Goal: Task Accomplishment & Management: Use online tool/utility

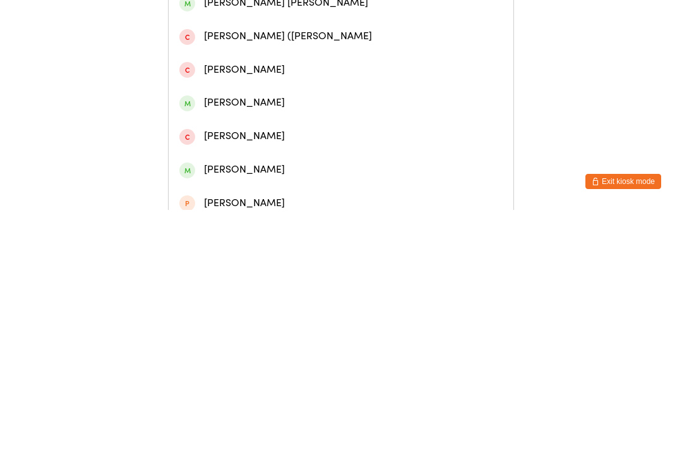
type input "[GEOGRAPHIC_DATA]"
click at [332, 176] on div "[PERSON_NAME]" at bounding box center [341, 158] width 345 height 33
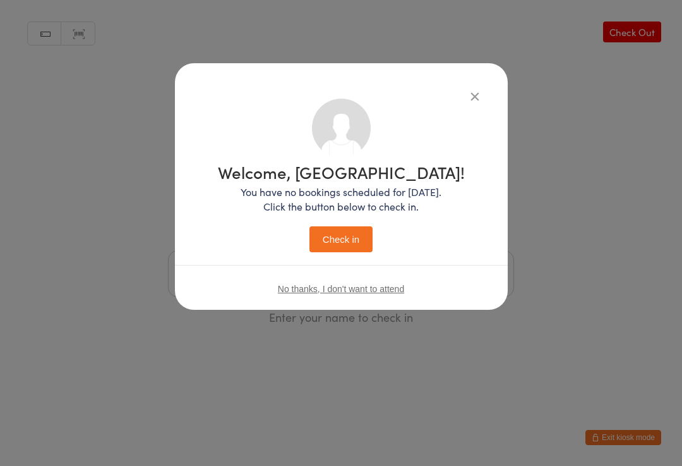
click at [353, 242] on button "Check in" at bounding box center [341, 239] width 63 height 26
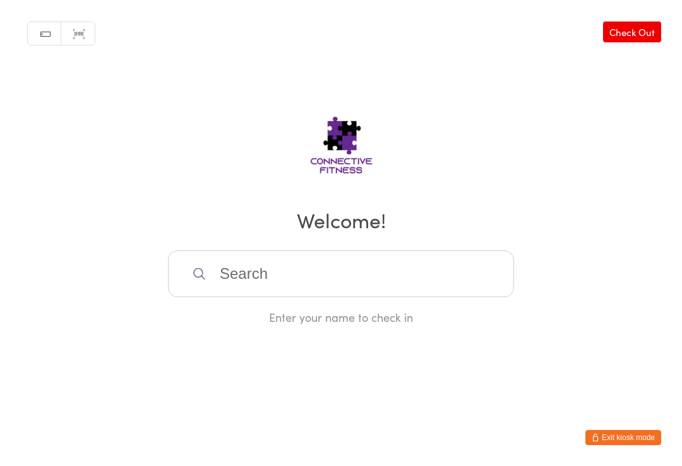
click at [630, 23] on link "Check Out" at bounding box center [632, 31] width 58 height 21
click at [359, 291] on input "search" at bounding box center [341, 273] width 346 height 47
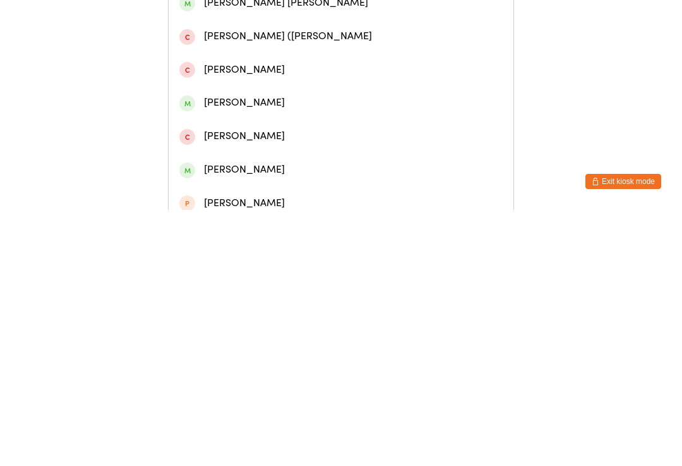
type input "[GEOGRAPHIC_DATA]"
click at [311, 176] on div "[PERSON_NAME]" at bounding box center [341, 158] width 345 height 33
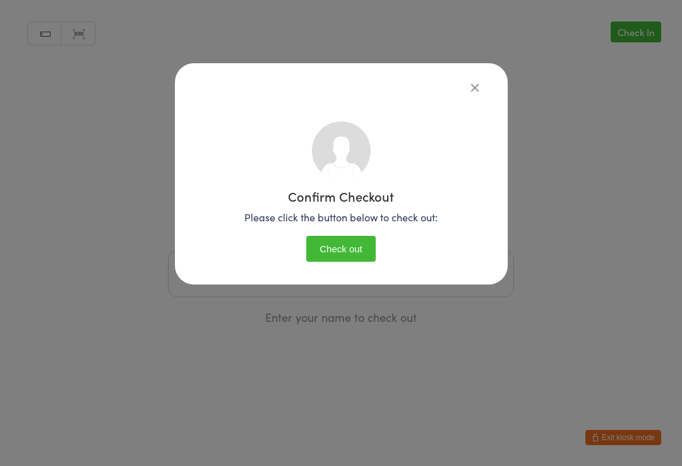
click at [346, 250] on button "Check out" at bounding box center [340, 249] width 69 height 26
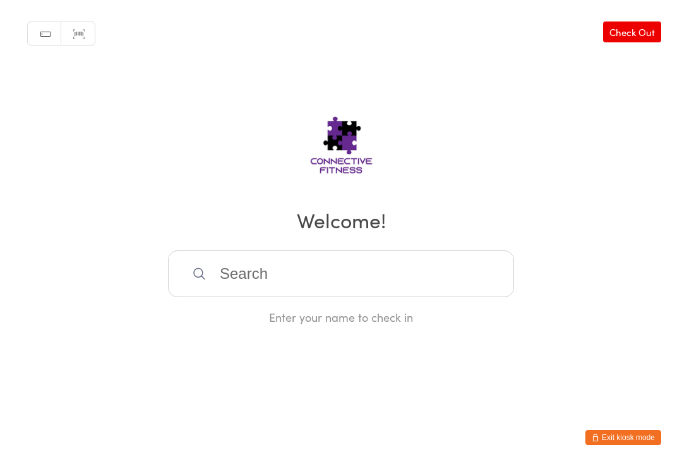
click at [284, 279] on input "search" at bounding box center [341, 273] width 346 height 47
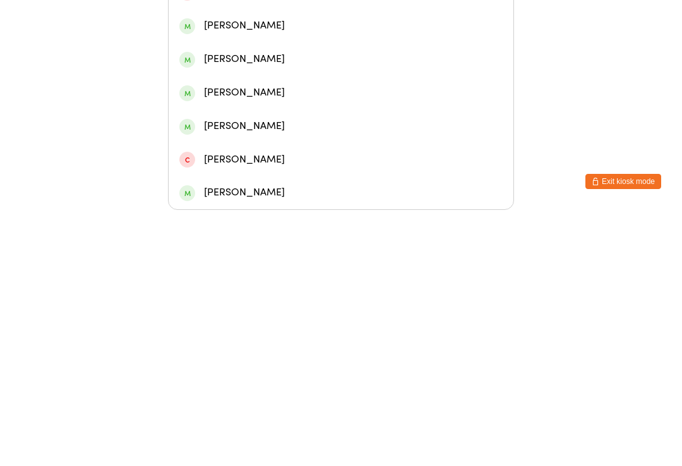
type input "Dak"
click at [251, 165] on div "Dakota [PERSON_NAME]" at bounding box center [341, 181] width 345 height 33
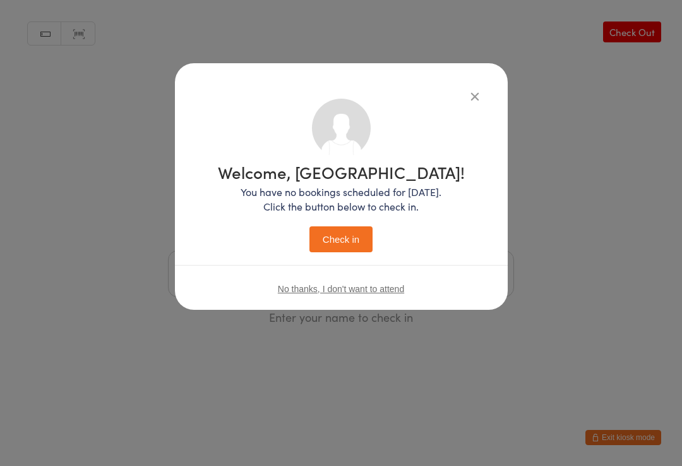
click at [330, 248] on button "Check in" at bounding box center [341, 239] width 63 height 26
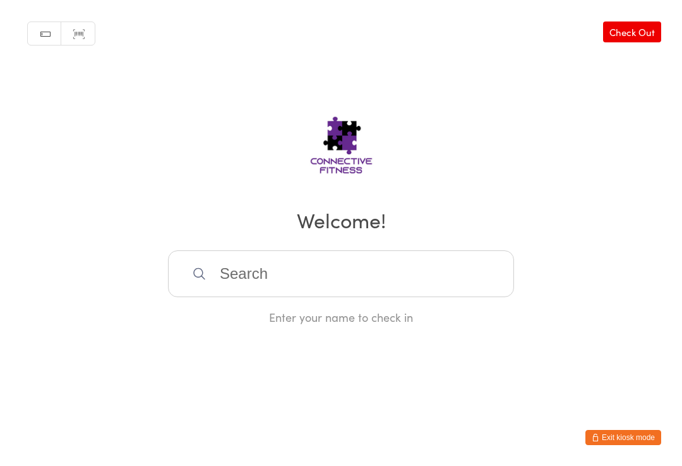
click at [337, 286] on input "search" at bounding box center [341, 273] width 346 height 47
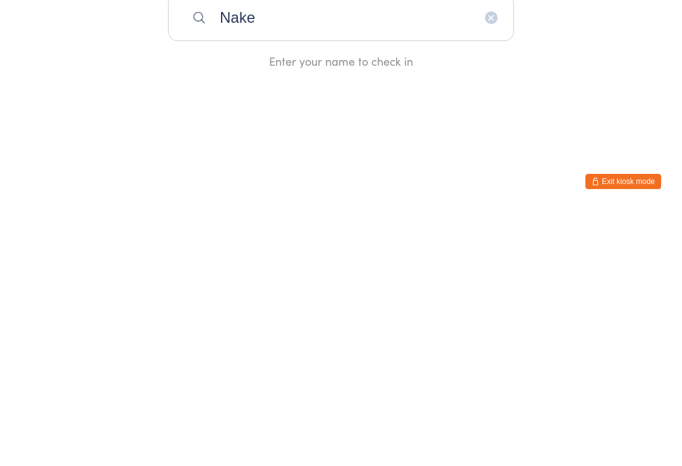
click at [392, 250] on input "Nake" at bounding box center [341, 273] width 346 height 47
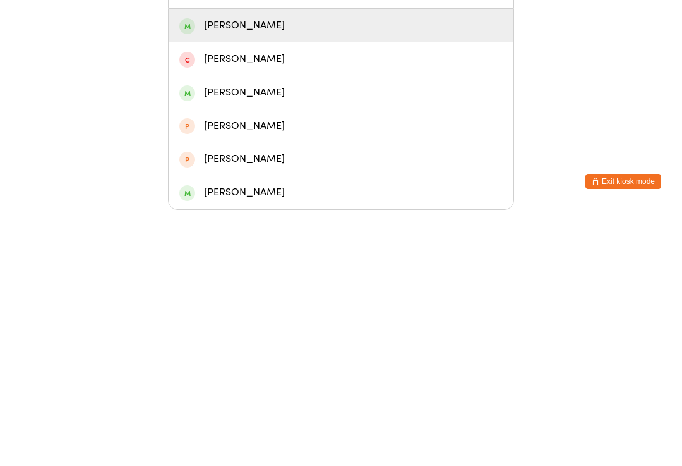
type input "Nake"
click at [406, 273] on div "[PERSON_NAME]" at bounding box center [340, 281] width 323 height 17
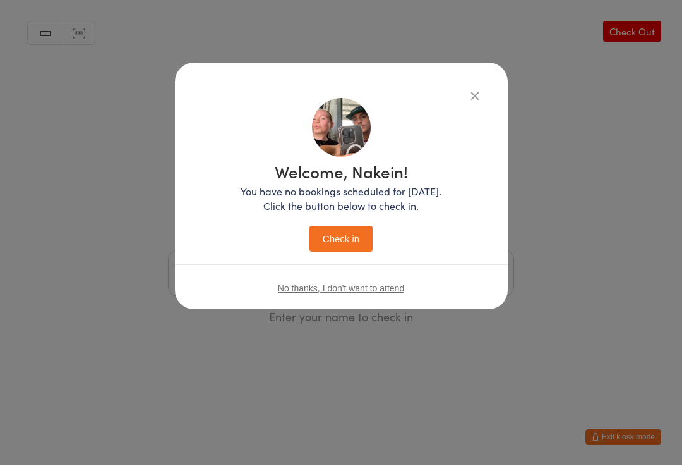
click at [346, 250] on button "Check in" at bounding box center [341, 239] width 63 height 26
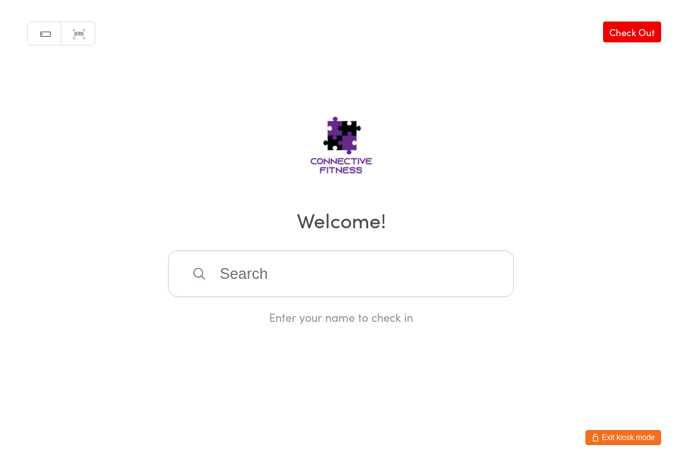
click at [418, 282] on input "search" at bounding box center [341, 273] width 346 height 47
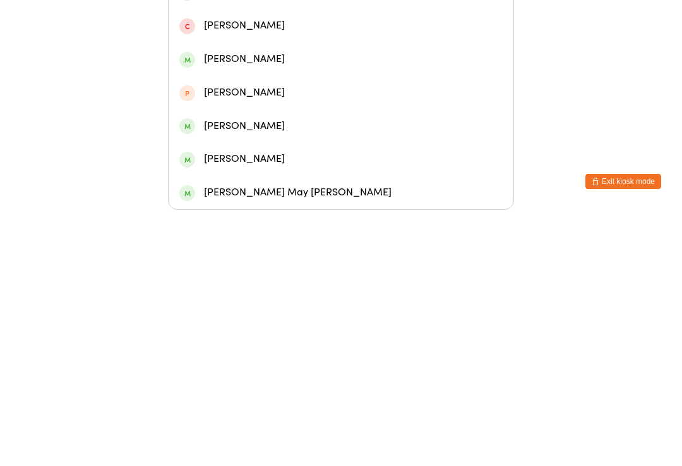
type input "Maya"
click at [298, 106] on div "[PERSON_NAME]" at bounding box center [340, 114] width 323 height 17
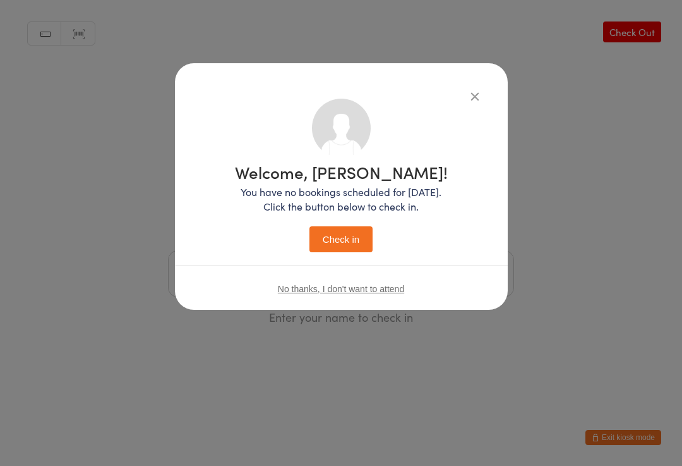
click at [349, 234] on button "Check in" at bounding box center [341, 239] width 63 height 26
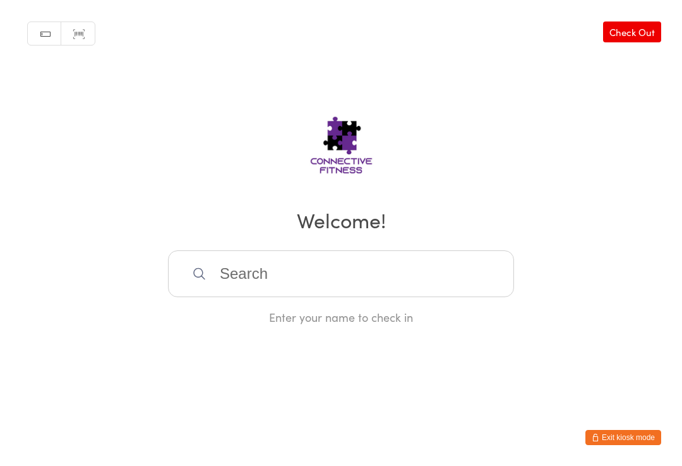
click at [325, 263] on input "search" at bounding box center [341, 273] width 346 height 47
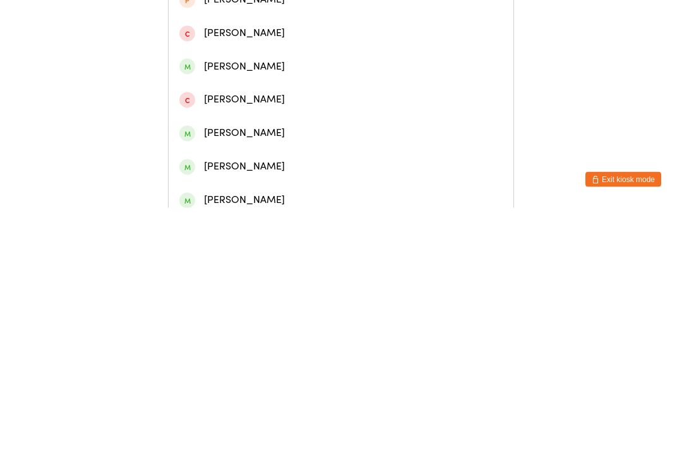
scroll to position [103, 0]
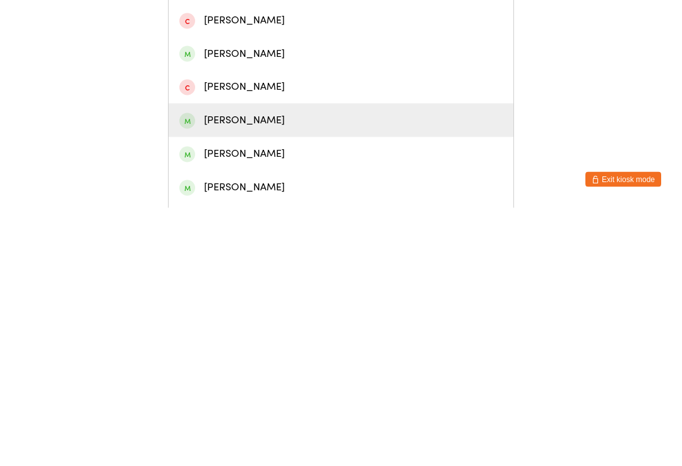
type input "[PERSON_NAME]"
click at [237, 370] on div "[PERSON_NAME]" at bounding box center [340, 378] width 323 height 17
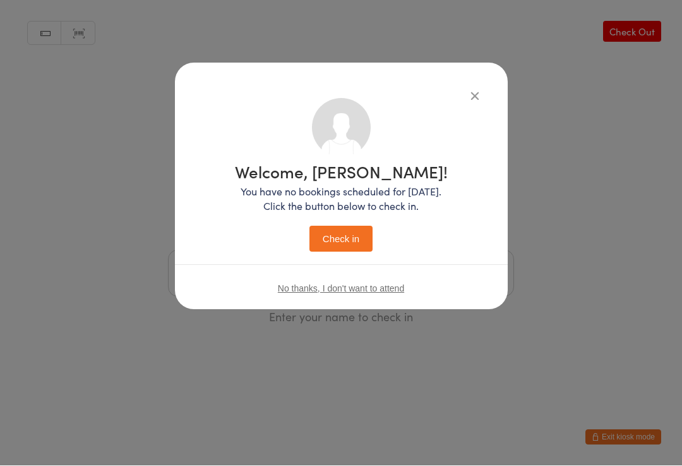
click at [334, 238] on button "Check in" at bounding box center [341, 239] width 63 height 26
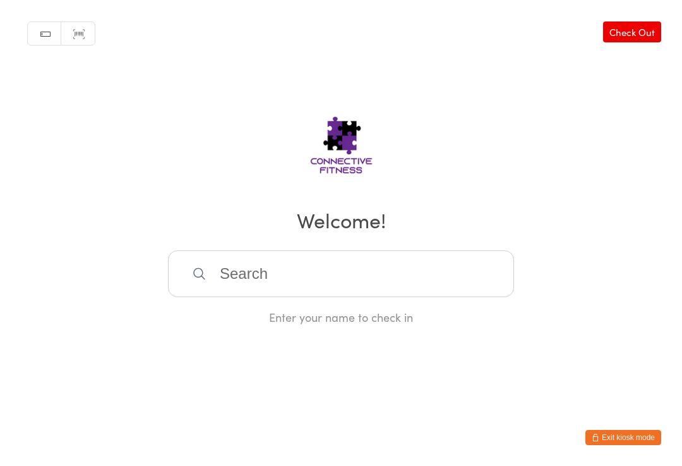
click at [375, 288] on input "search" at bounding box center [341, 273] width 346 height 47
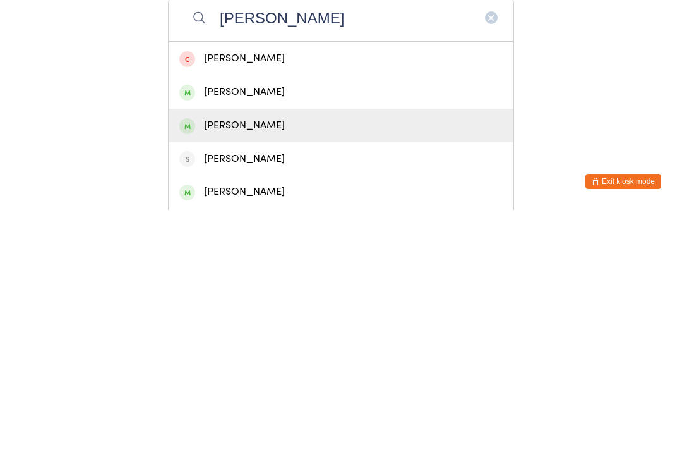
type input "[PERSON_NAME]"
click at [251, 373] on div "[PERSON_NAME]" at bounding box center [340, 381] width 323 height 17
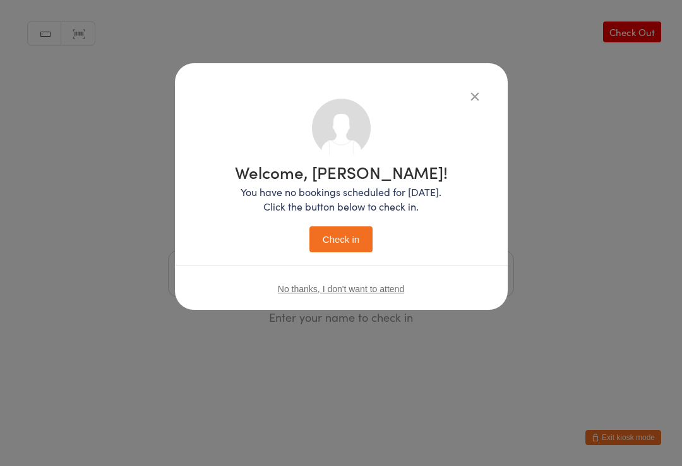
click at [336, 239] on button "Check in" at bounding box center [341, 239] width 63 height 26
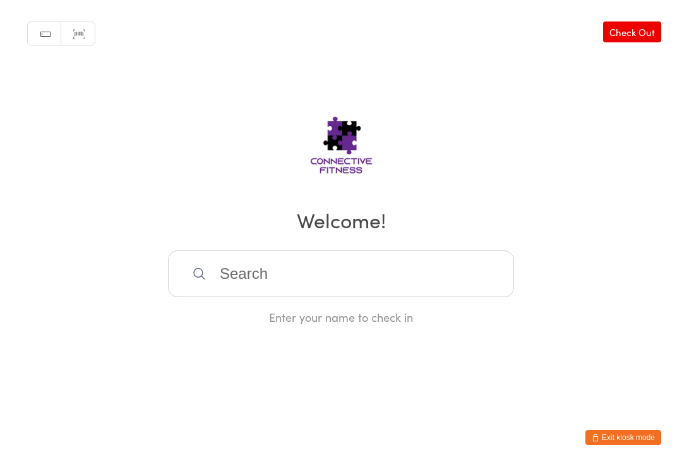
click at [247, 294] on input "search" at bounding box center [341, 273] width 346 height 47
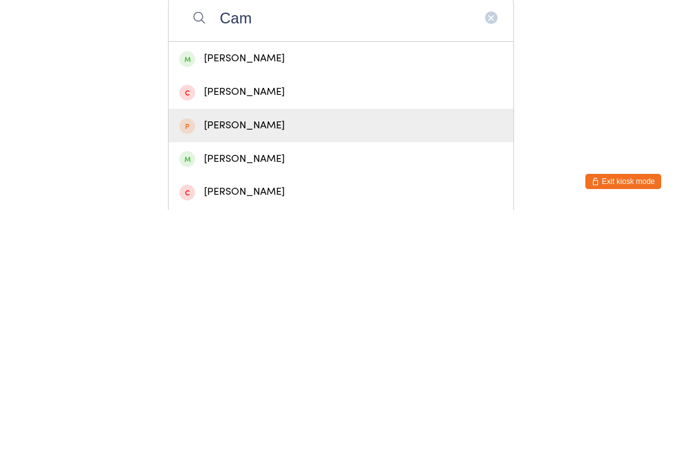
type input "Cam"
click at [227, 373] on div "[PERSON_NAME]" at bounding box center [340, 381] width 323 height 17
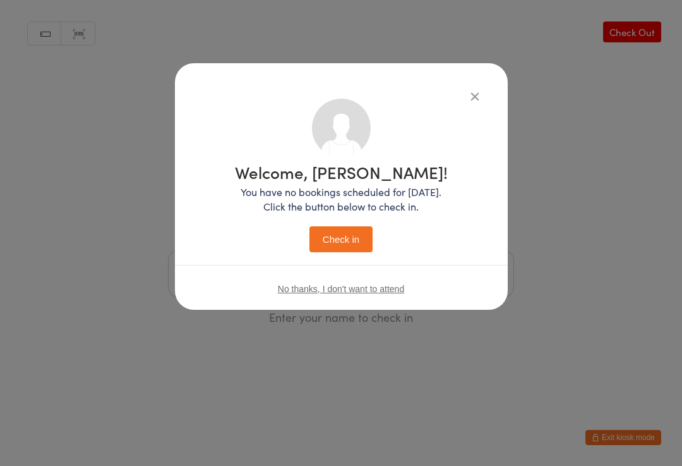
click at [342, 236] on button "Check in" at bounding box center [341, 239] width 63 height 26
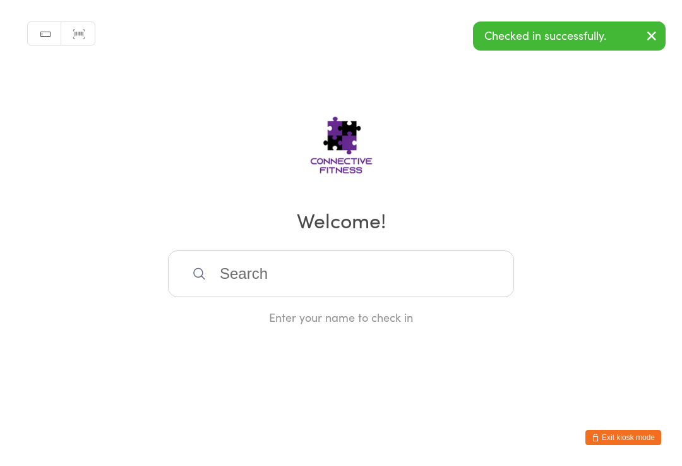
click at [289, 286] on input "search" at bounding box center [341, 273] width 346 height 47
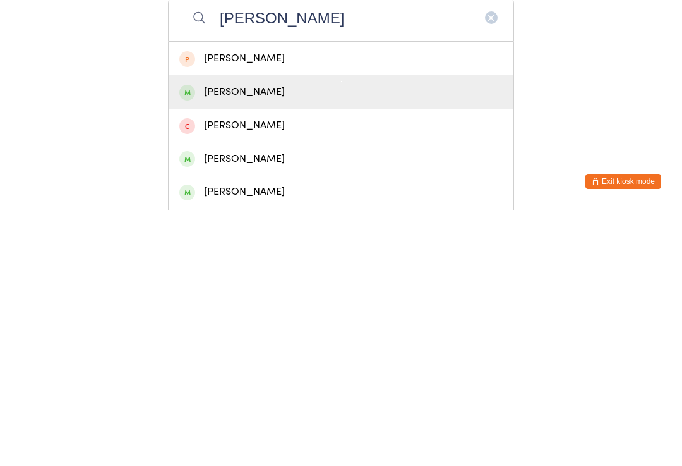
type input "[PERSON_NAME]"
click at [277, 339] on div "[PERSON_NAME]" at bounding box center [340, 347] width 323 height 17
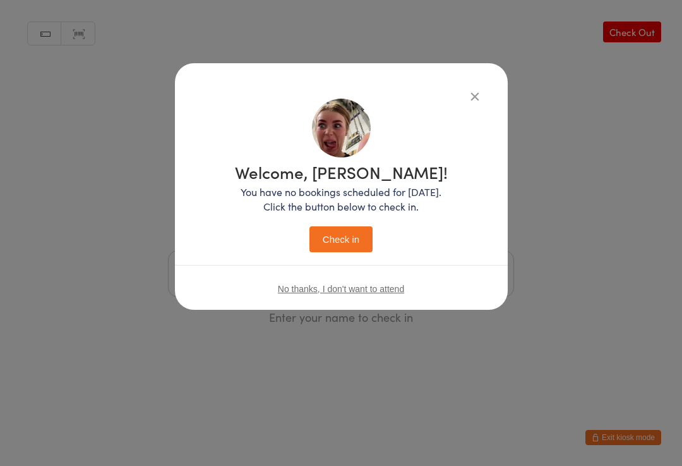
click at [353, 232] on button "Check in" at bounding box center [341, 239] width 63 height 26
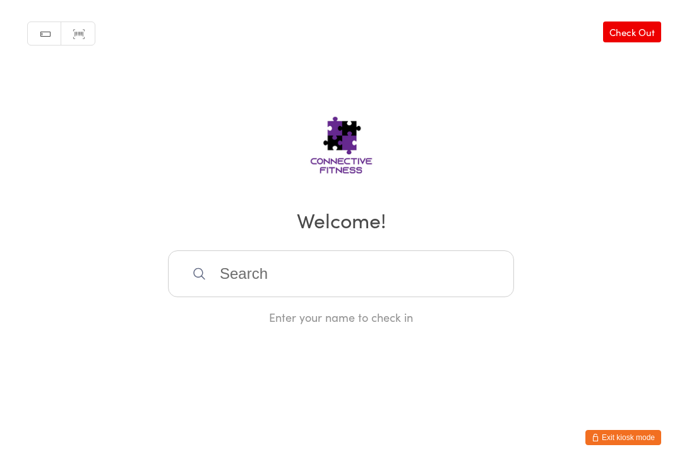
click at [241, 279] on input "search" at bounding box center [341, 273] width 346 height 47
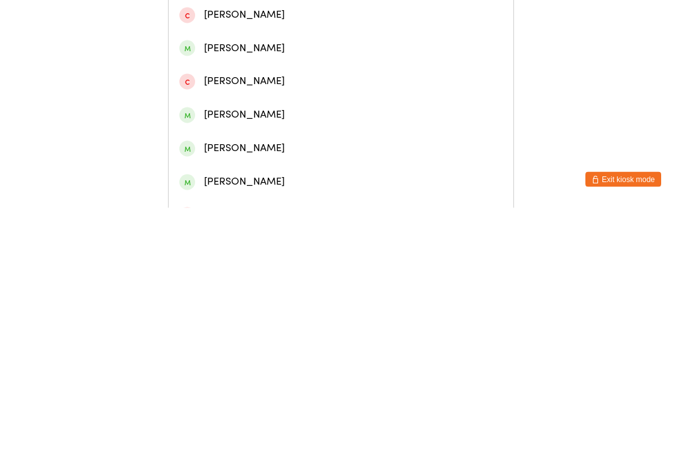
scroll to position [178, 0]
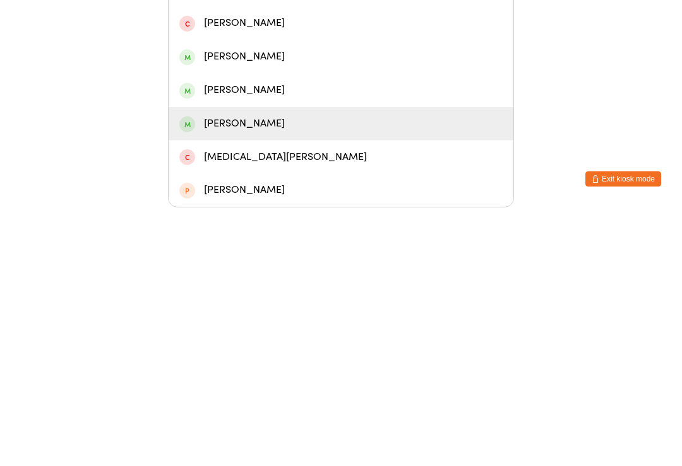
type input "[PERSON_NAME]"
click at [262, 373] on div "[PERSON_NAME]" at bounding box center [340, 381] width 323 height 17
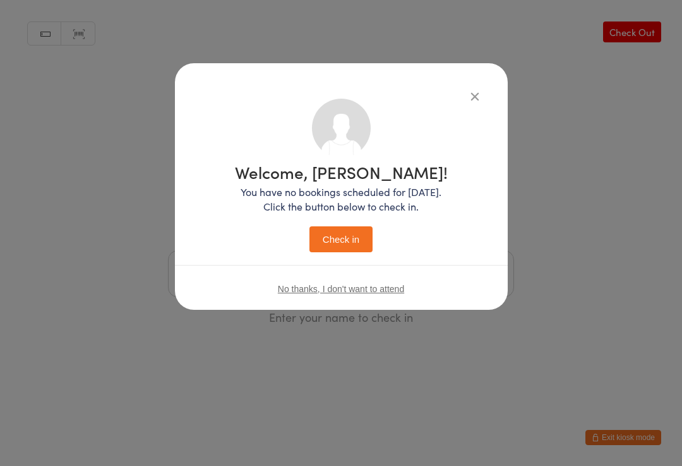
click at [346, 237] on button "Check in" at bounding box center [341, 239] width 63 height 26
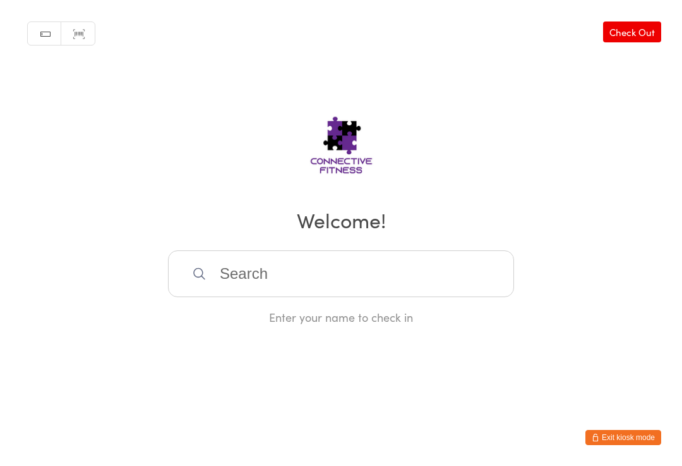
click at [431, 279] on input "search" at bounding box center [341, 273] width 346 height 47
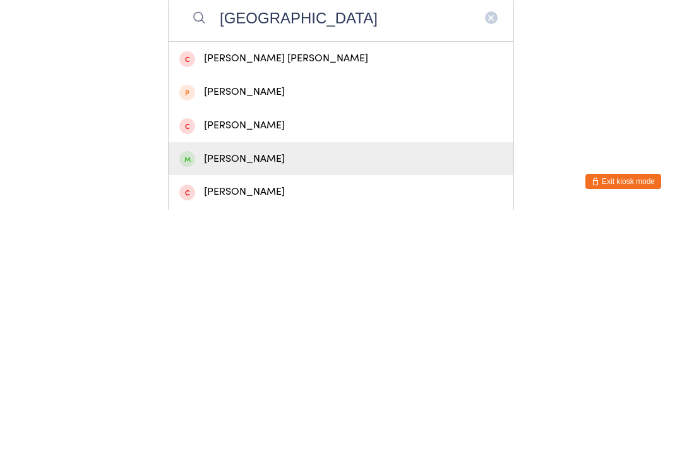
type input "[GEOGRAPHIC_DATA]"
click at [410, 406] on div "[PERSON_NAME]" at bounding box center [340, 414] width 323 height 17
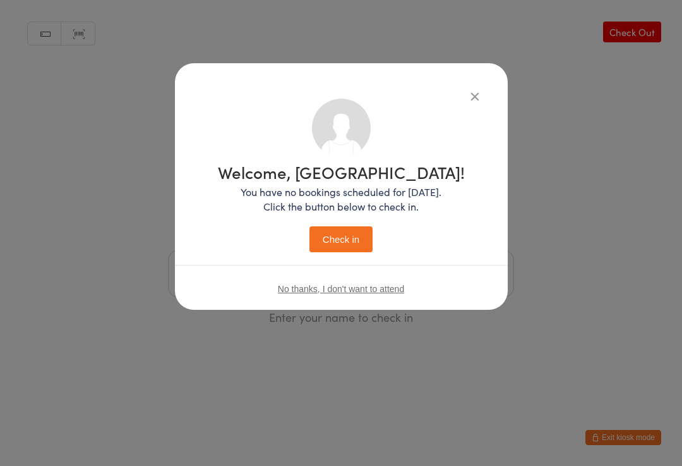
click at [351, 250] on button "Check in" at bounding box center [341, 239] width 63 height 26
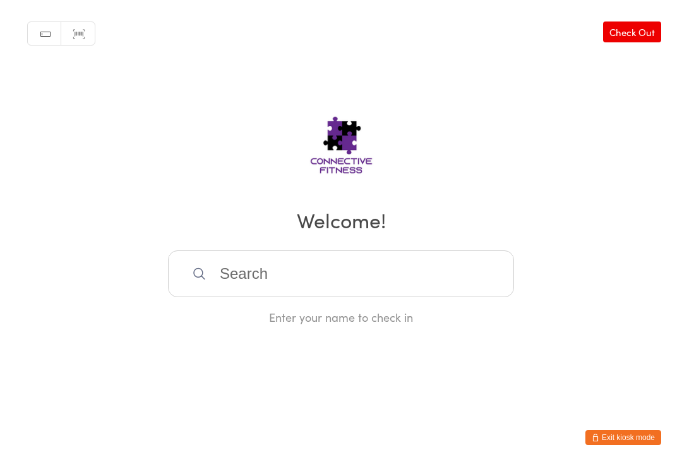
click at [257, 287] on input "search" at bounding box center [341, 273] width 346 height 47
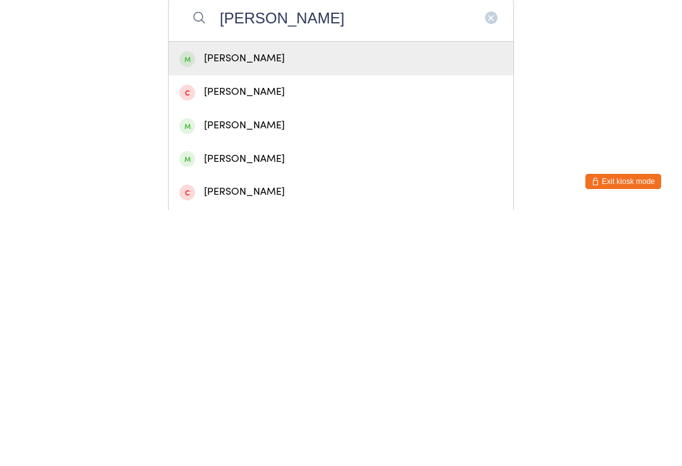
type input "[PERSON_NAME]"
click at [222, 306] on div "[PERSON_NAME]" at bounding box center [340, 314] width 323 height 17
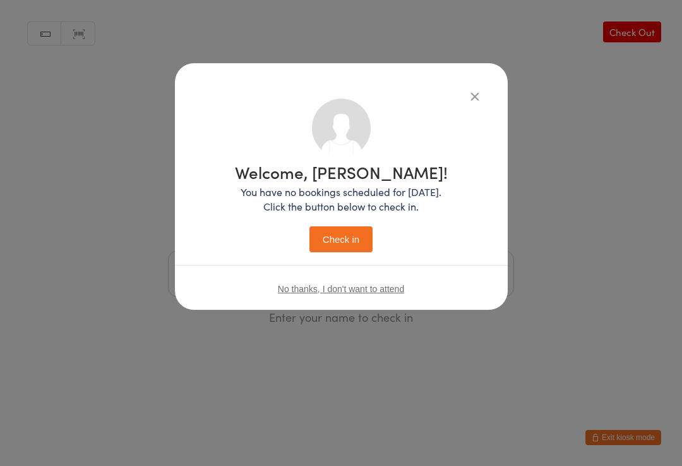
click at [327, 240] on button "Check in" at bounding box center [341, 239] width 63 height 26
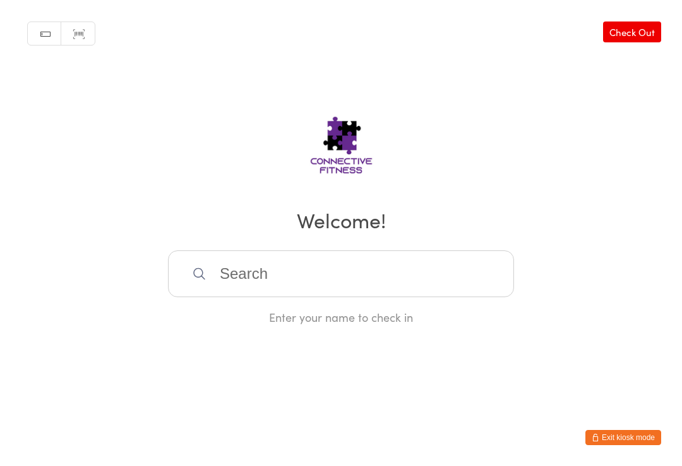
click at [265, 281] on input "search" at bounding box center [341, 273] width 346 height 47
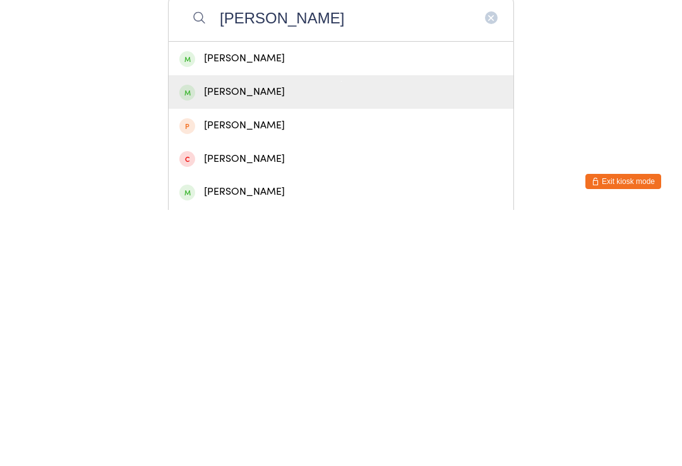
type input "[PERSON_NAME]"
click at [281, 339] on div "[PERSON_NAME]" at bounding box center [340, 347] width 323 height 17
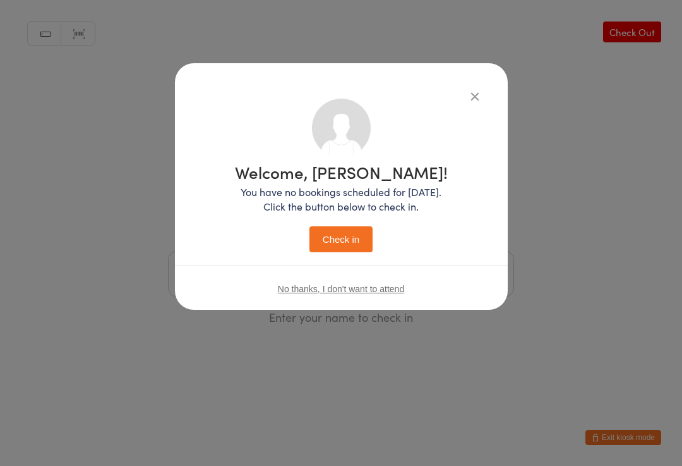
click at [352, 237] on button "Check in" at bounding box center [341, 239] width 63 height 26
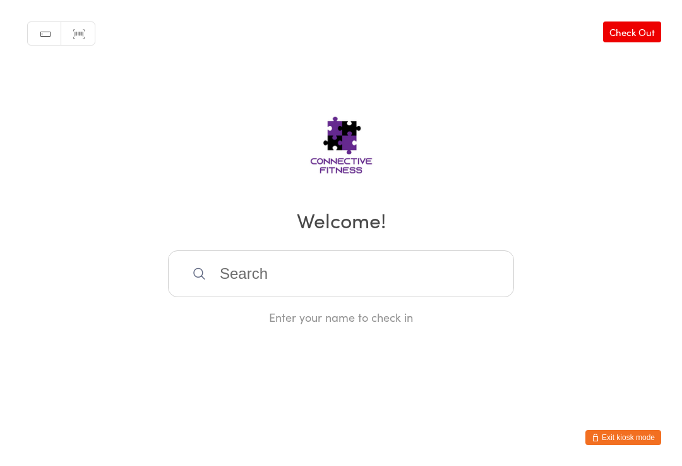
click at [307, 268] on input "search" at bounding box center [341, 273] width 346 height 47
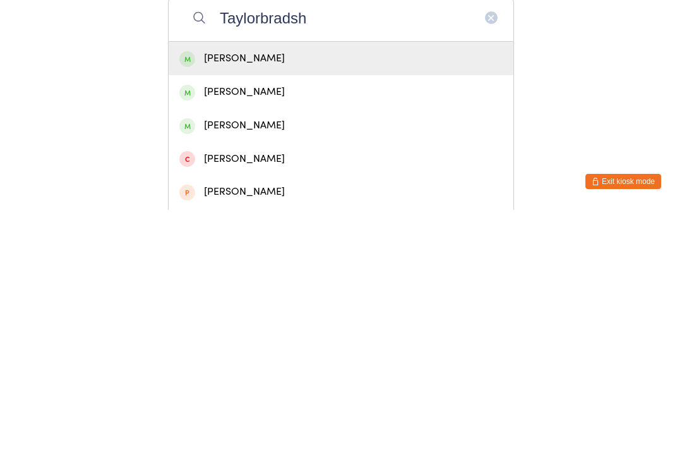
type input "Taylorbradsh"
click at [250, 306] on div "[PERSON_NAME]" at bounding box center [340, 314] width 323 height 17
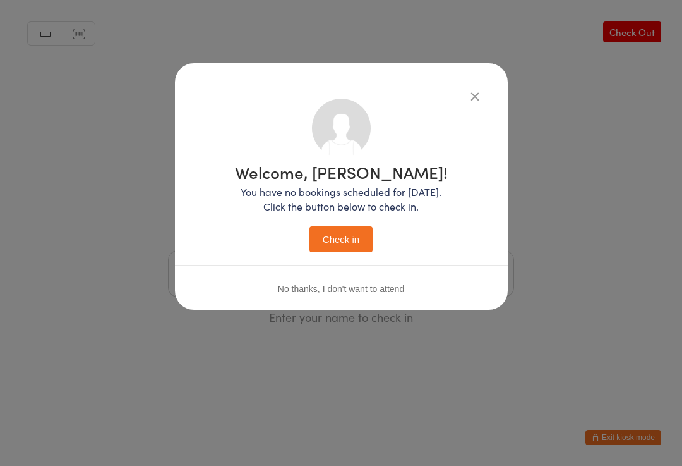
click at [341, 240] on button "Check in" at bounding box center [341, 239] width 63 height 26
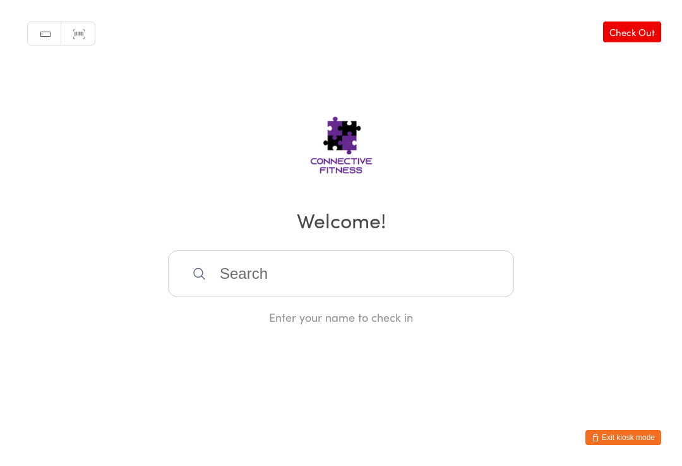
click at [311, 268] on input "search" at bounding box center [341, 273] width 346 height 47
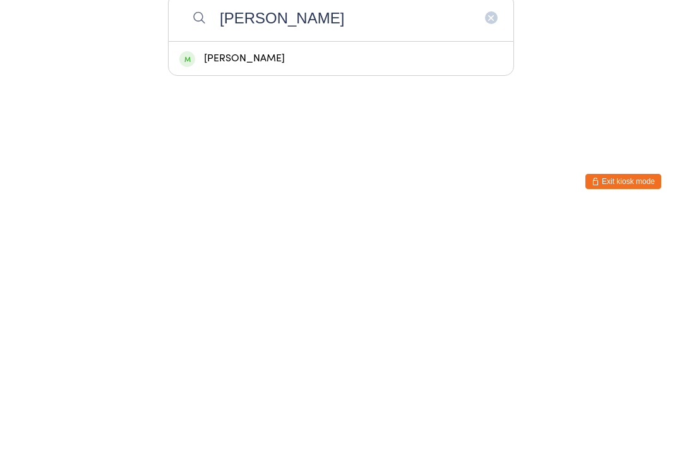
type input "[PERSON_NAME]"
click at [324, 306] on div "[PERSON_NAME]" at bounding box center [340, 314] width 323 height 17
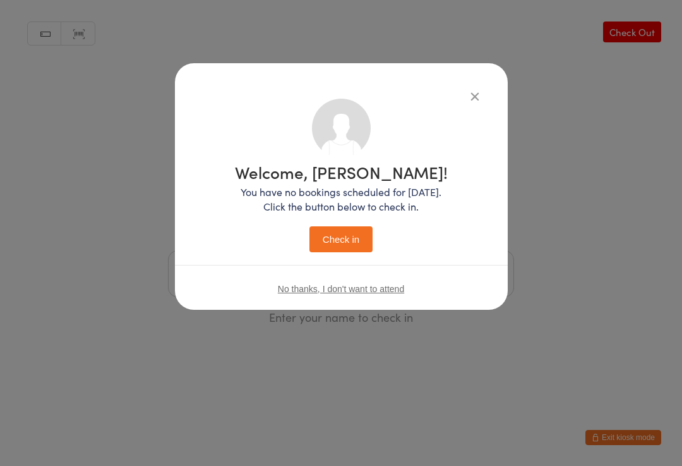
click at [352, 238] on button "Check in" at bounding box center [341, 239] width 63 height 26
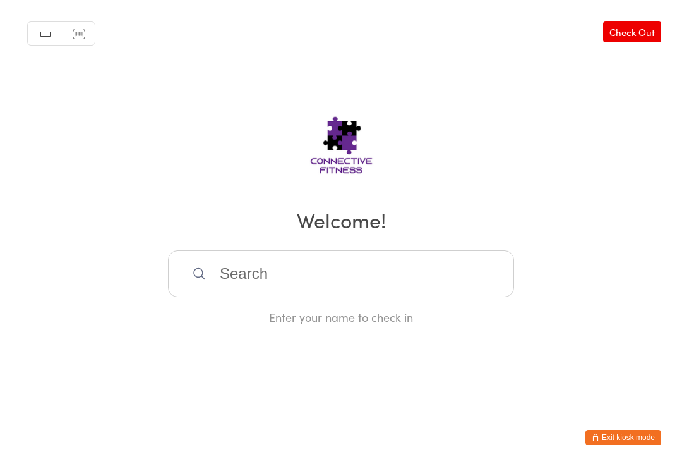
click at [641, 32] on link "Check Out" at bounding box center [632, 31] width 58 height 21
click at [332, 273] on input "search" at bounding box center [341, 273] width 346 height 47
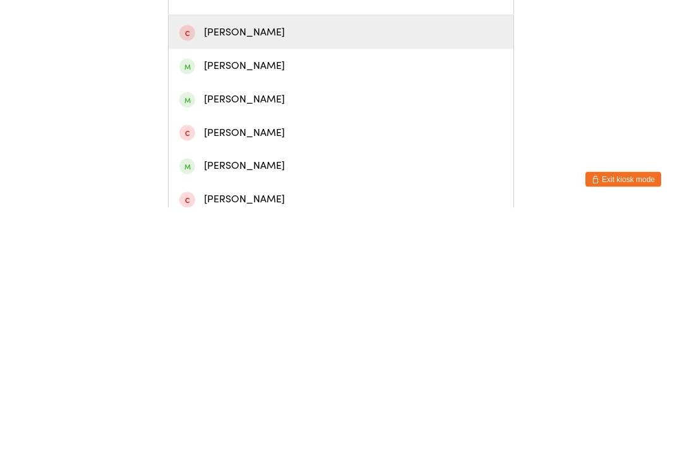
scroll to position [25, 0]
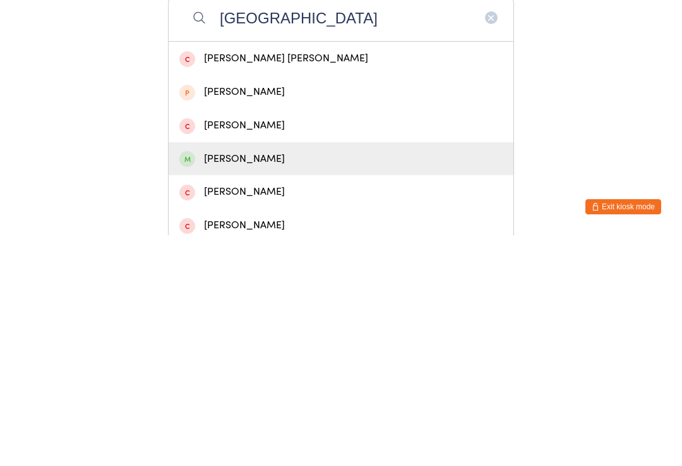
type input "[GEOGRAPHIC_DATA]"
click at [386, 381] on div "[PERSON_NAME]" at bounding box center [340, 389] width 323 height 17
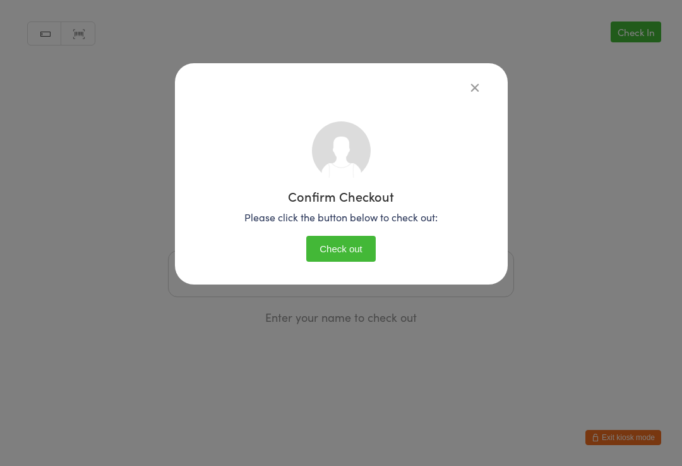
click at [356, 260] on button "Check out" at bounding box center [340, 249] width 69 height 26
